Goal: Transaction & Acquisition: Purchase product/service

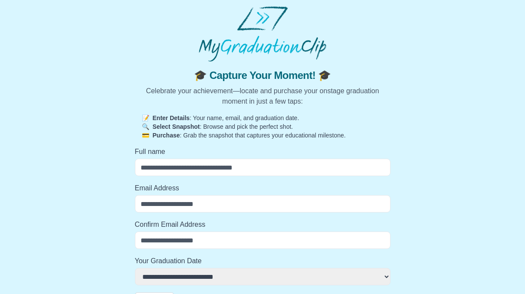
scroll to position [22, 0]
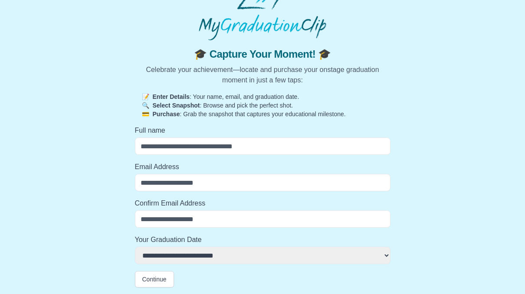
click at [280, 150] on input "Full name" at bounding box center [263, 146] width 256 height 17
type input "*"
select select
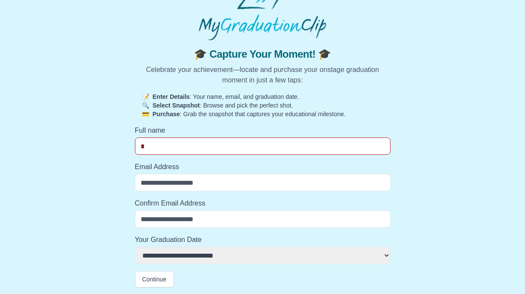
type input "**********"
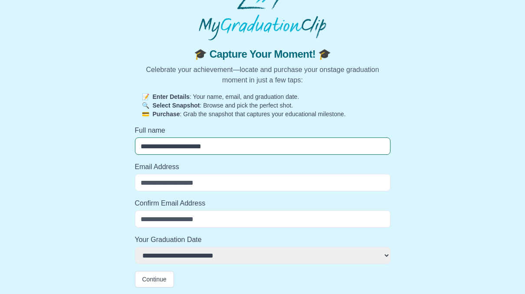
select select
click at [258, 183] on input "Email Address" at bounding box center [263, 182] width 256 height 17
type input "**********"
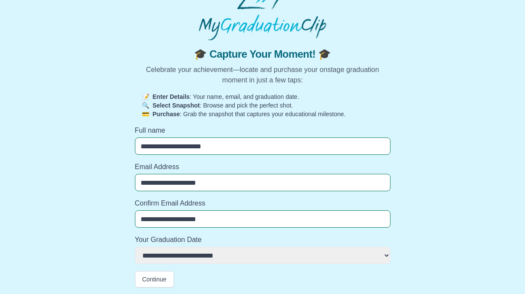
click at [219, 252] on select "**********" at bounding box center [263, 255] width 256 height 17
select select "**********"
click at [135, 247] on select "**********" at bounding box center [263, 255] width 256 height 17
click at [166, 276] on button "Continue" at bounding box center [154, 279] width 39 height 17
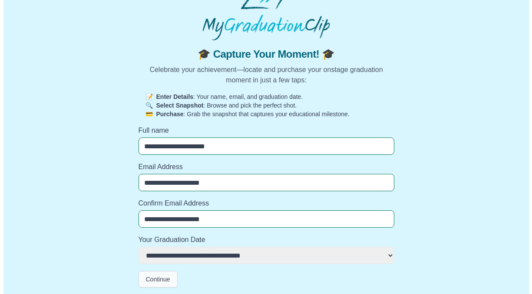
scroll to position [0, 0]
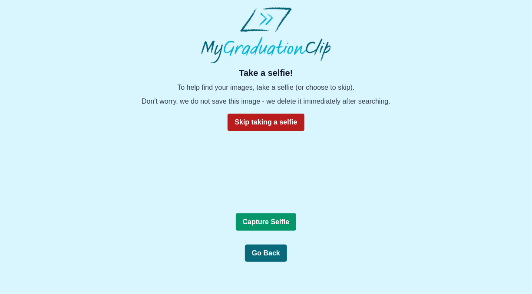
click at [264, 119] on b "Skip taking a selfie" at bounding box center [265, 122] width 63 height 7
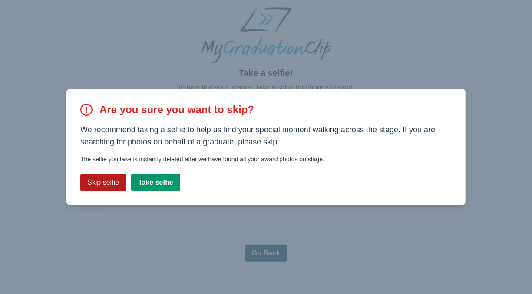
click at [116, 182] on button "Skip selfie" at bounding box center [103, 182] width 46 height 17
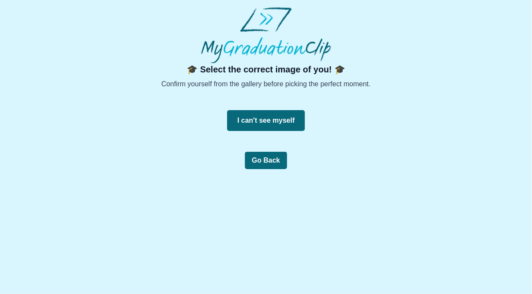
click at [266, 118] on button "I can't see myself" at bounding box center [266, 120] width 78 height 21
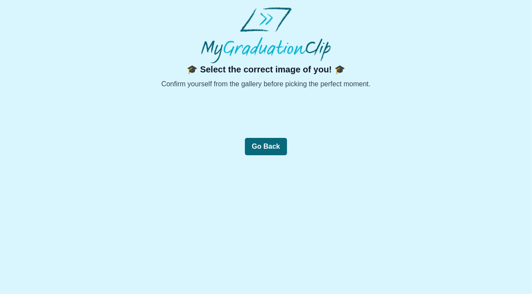
click at [260, 149] on button "Go Back" at bounding box center [266, 146] width 42 height 17
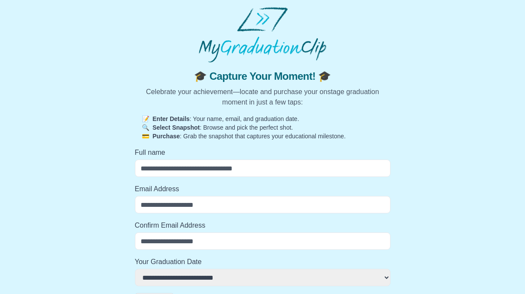
click at [279, 161] on input "Full name" at bounding box center [263, 168] width 256 height 17
type input "**********"
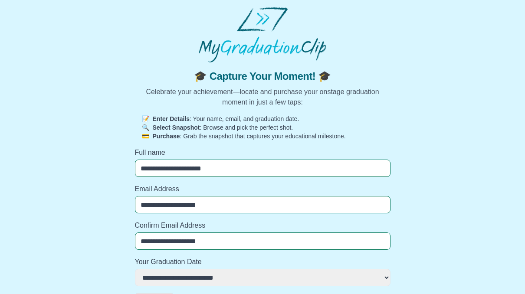
scroll to position [22, 0]
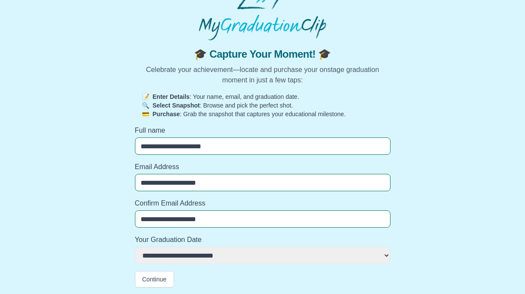
click at [257, 262] on select "**********" at bounding box center [263, 255] width 256 height 17
select select "**********"
click at [135, 247] on select "**********" at bounding box center [263, 255] width 256 height 17
click at [142, 281] on button "Continue" at bounding box center [154, 279] width 39 height 17
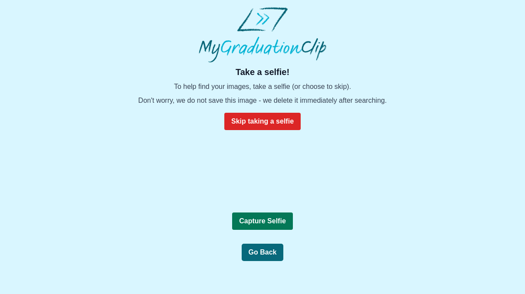
click at [269, 225] on b "Capture Selfie" at bounding box center [262, 221] width 47 height 7
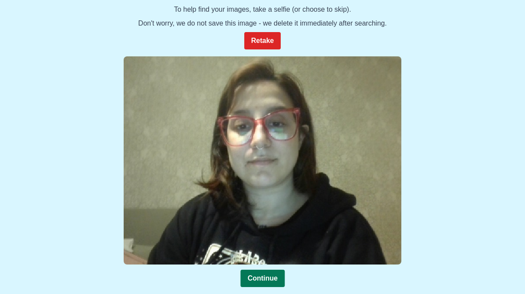
scroll to position [78, 0]
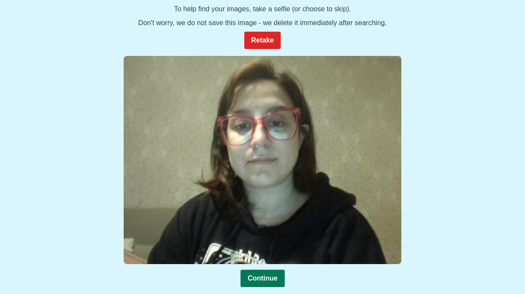
click at [260, 284] on button "Continue" at bounding box center [263, 278] width 44 height 17
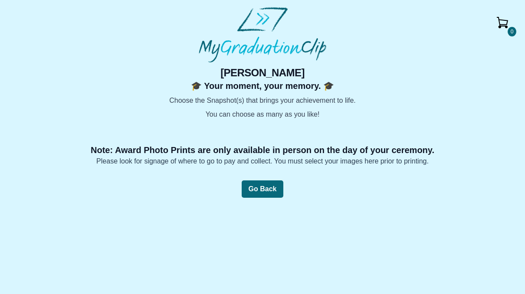
scroll to position [0, 0]
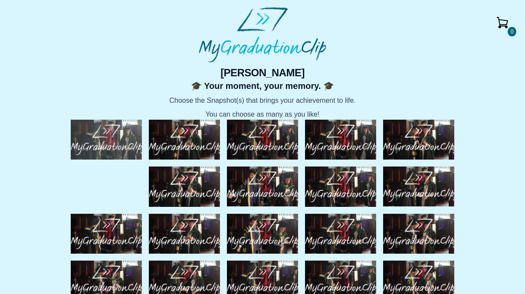
click at [125, 136] on img at bounding box center [106, 140] width 71 height 40
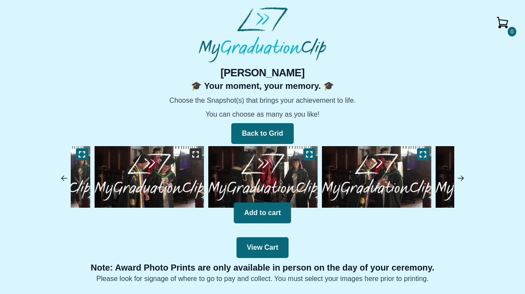
click at [191, 155] on button at bounding box center [196, 155] width 12 height 12
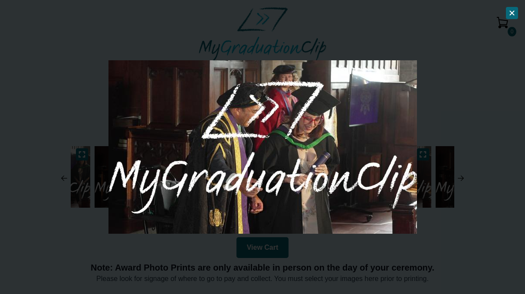
click at [434, 162] on div at bounding box center [262, 147] width 525 height 294
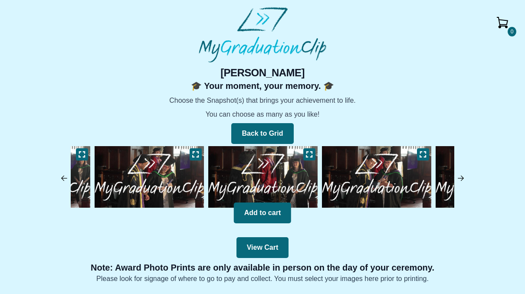
click at [273, 181] on img at bounding box center [263, 177] width 114 height 66
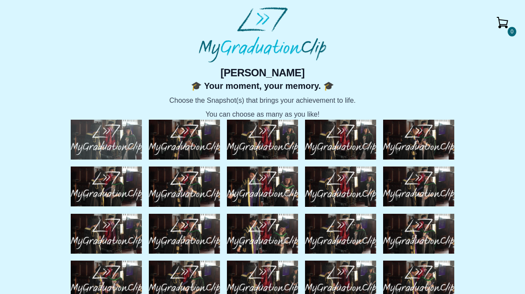
click at [103, 134] on img at bounding box center [106, 140] width 71 height 40
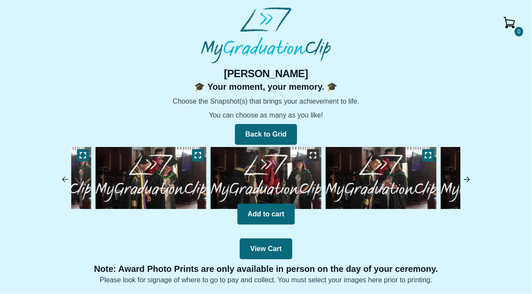
click at [313, 158] on icon at bounding box center [313, 155] width 7 height 7
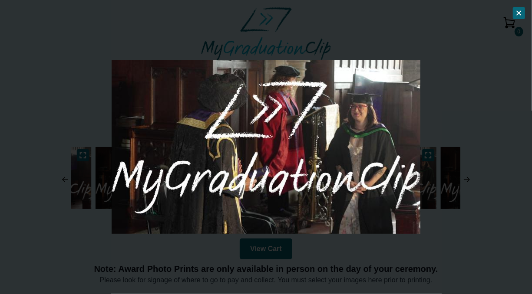
click at [457, 181] on div at bounding box center [266, 147] width 532 height 294
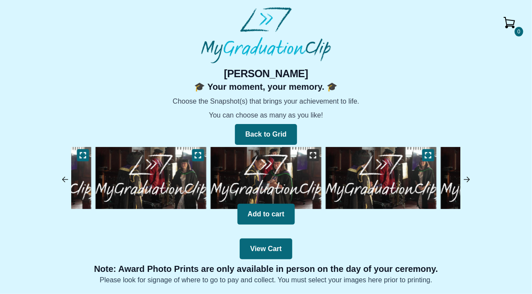
click at [310, 156] on icon at bounding box center [313, 155] width 6 height 6
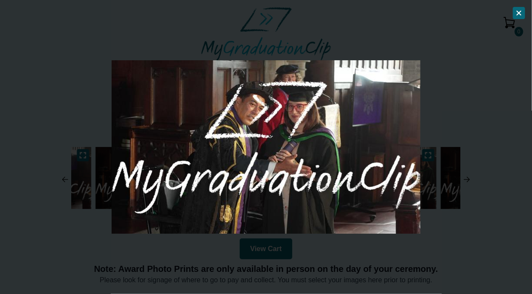
click at [473, 116] on div at bounding box center [266, 147] width 532 height 294
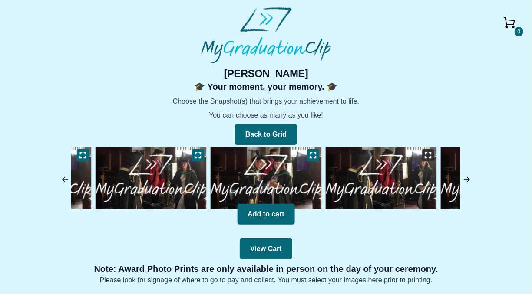
click at [429, 156] on icon at bounding box center [428, 155] width 7 height 7
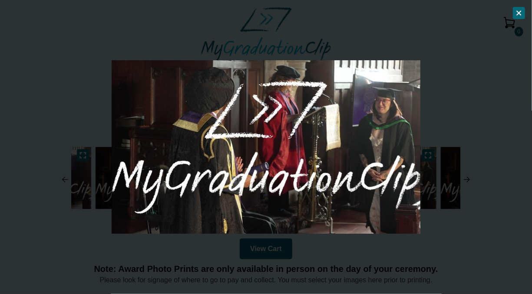
click at [463, 129] on div at bounding box center [266, 147] width 532 height 294
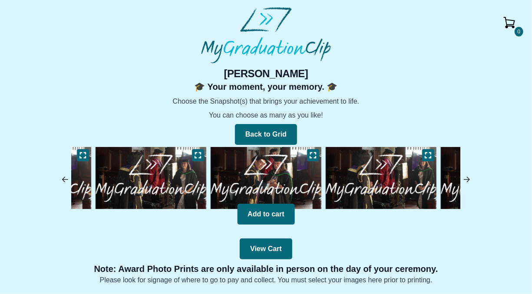
click at [467, 181] on img at bounding box center [466, 179] width 9 height 9
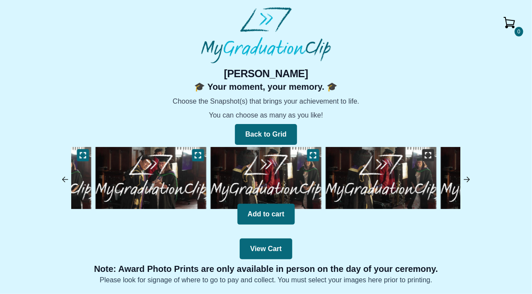
click at [429, 155] on icon at bounding box center [428, 155] width 7 height 7
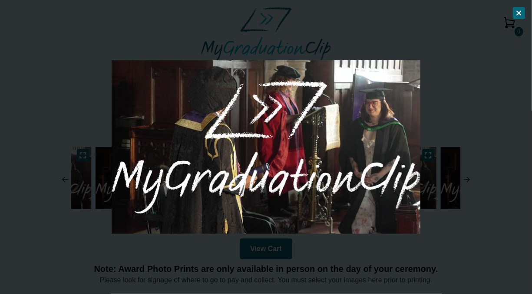
click at [477, 156] on div at bounding box center [266, 147] width 532 height 294
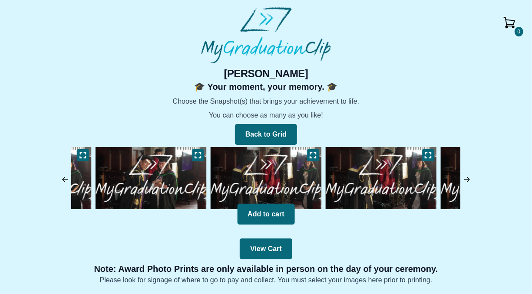
click at [469, 182] on img at bounding box center [466, 179] width 9 height 9
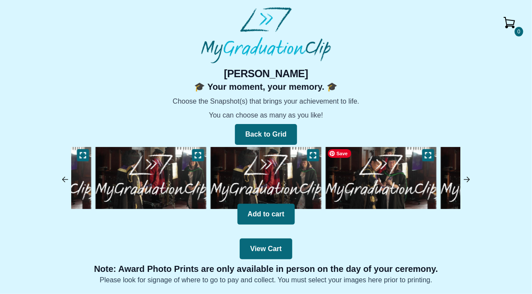
click at [409, 166] on img at bounding box center [381, 178] width 115 height 66
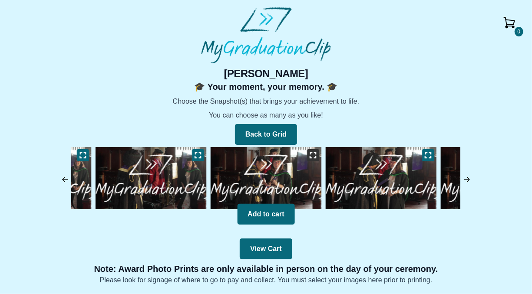
click at [311, 158] on icon at bounding box center [313, 155] width 7 height 7
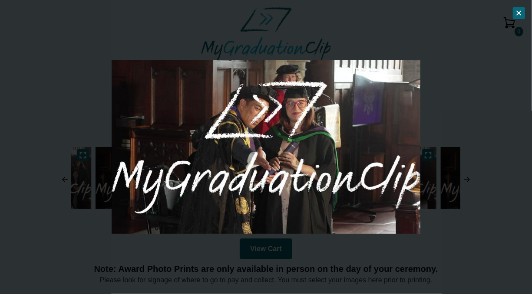
click at [460, 102] on div at bounding box center [266, 147] width 532 height 294
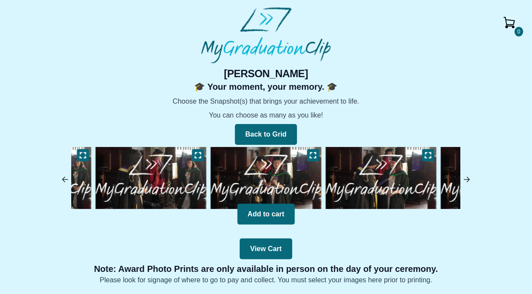
click at [469, 179] on img at bounding box center [466, 179] width 9 height 9
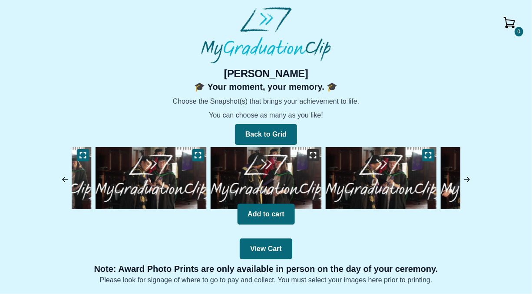
click at [317, 154] on icon at bounding box center [313, 155] width 7 height 7
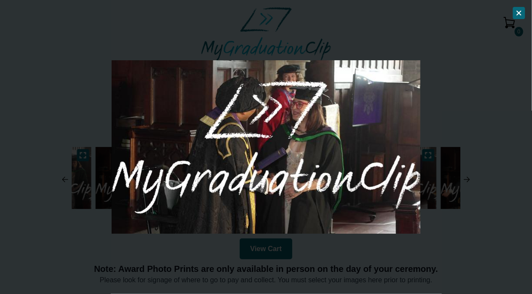
click at [475, 160] on div at bounding box center [266, 147] width 532 height 294
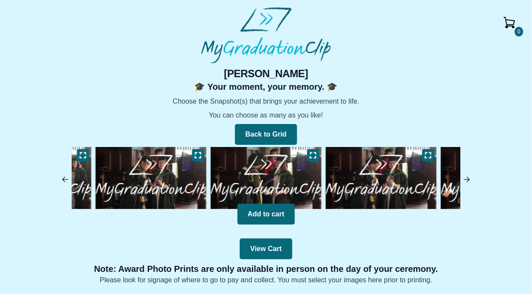
click at [467, 179] on img at bounding box center [466, 179] width 9 height 9
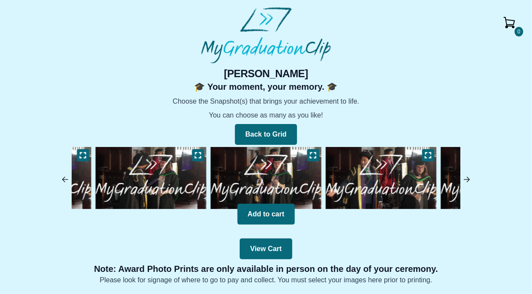
click at [467, 179] on img at bounding box center [466, 179] width 9 height 9
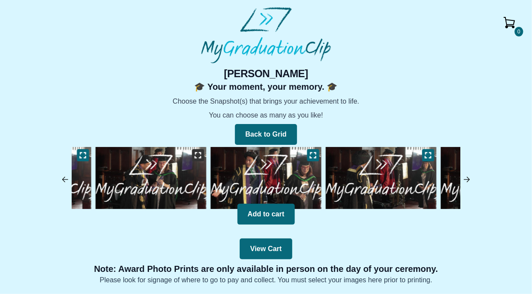
click at [192, 159] on button at bounding box center [198, 155] width 12 height 12
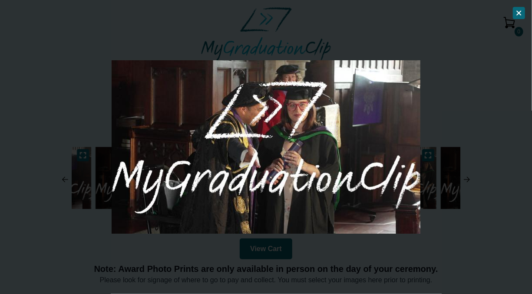
click at [489, 133] on div at bounding box center [266, 147] width 532 height 294
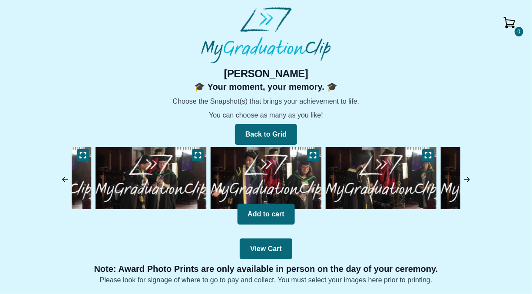
click at [63, 183] on img at bounding box center [65, 179] width 9 height 9
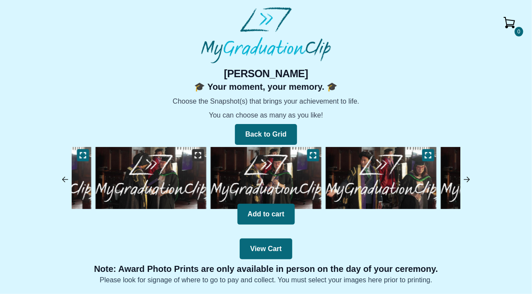
click at [195, 158] on icon at bounding box center [198, 155] width 6 height 6
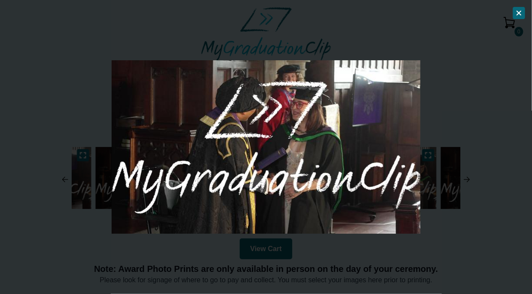
click at [305, 248] on div at bounding box center [266, 147] width 532 height 294
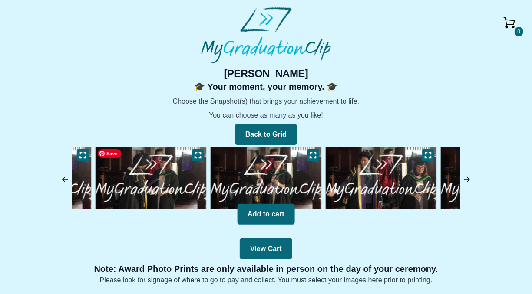
click at [163, 178] on img at bounding box center [150, 178] width 115 height 66
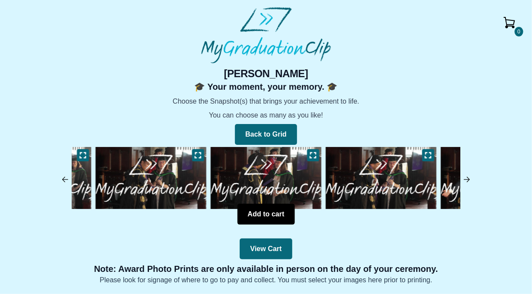
click at [262, 215] on button "Add to cart" at bounding box center [265, 214] width 57 height 21
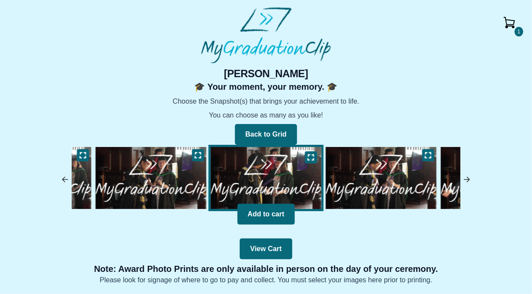
click at [306, 239] on div "View Cart" at bounding box center [266, 247] width 389 height 24
click at [474, 180] on div "1 [PERSON_NAME] 🎓 Your moment, your memory. 🎓 Choose the Snapshot(s) that bring…" at bounding box center [266, 176] width 518 height 219
click at [285, 137] on button "Back to Grid" at bounding box center [266, 134] width 62 height 21
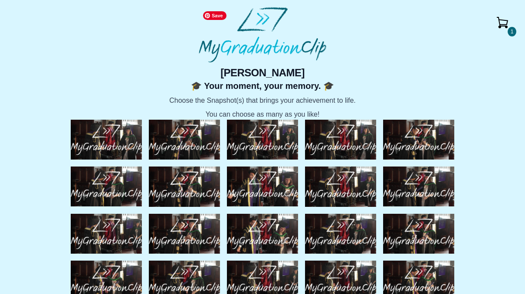
click at [294, 46] on img at bounding box center [263, 35] width 128 height 56
